Goal: Task Accomplishment & Management: Complete application form

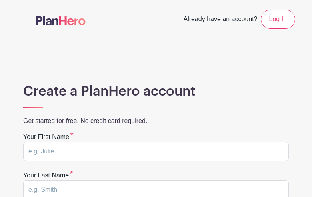
type input "veXxwqSXFm"
type input "yJCYOFSxDMjkGVGD"
type input "[EMAIL_ADDRESS][DOMAIN_NAME]"
